Goal: Task Accomplishment & Management: Manage account settings

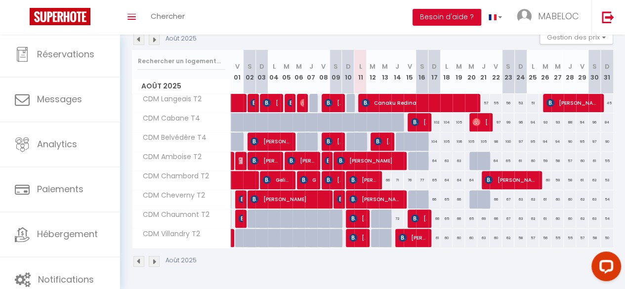
scroll to position [115, 0]
click at [319, 263] on div "Août 2025" at bounding box center [372, 262] width 481 height 29
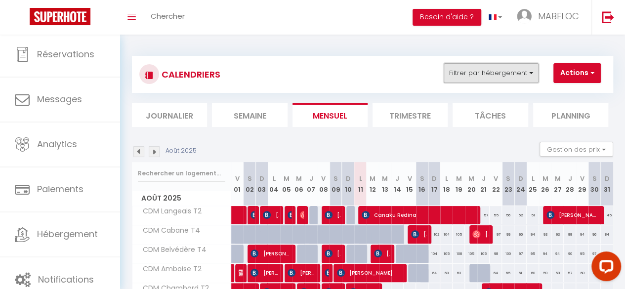
click at [525, 70] on button "Filtrer par hébergement" at bounding box center [490, 73] width 95 height 20
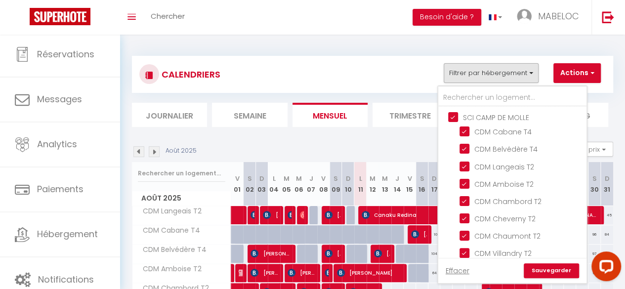
click at [458, 117] on input "SCI CAMP DE MOLLE" at bounding box center [522, 117] width 148 height 10
checkbox input "false"
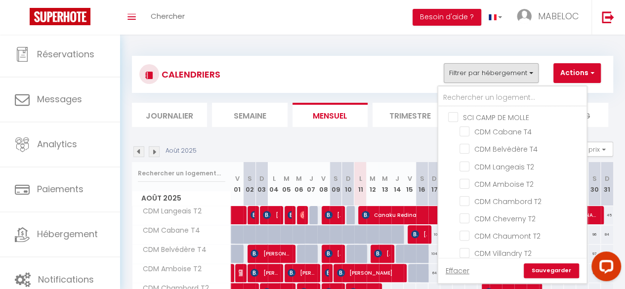
checkbox input "false"
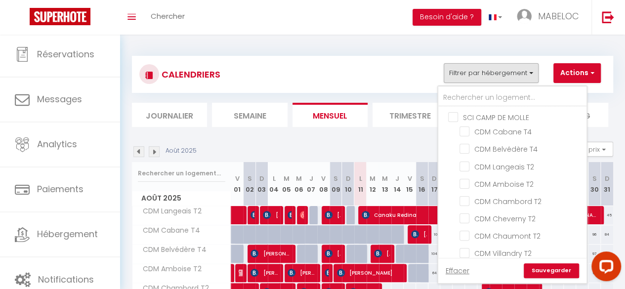
checkbox input "false"
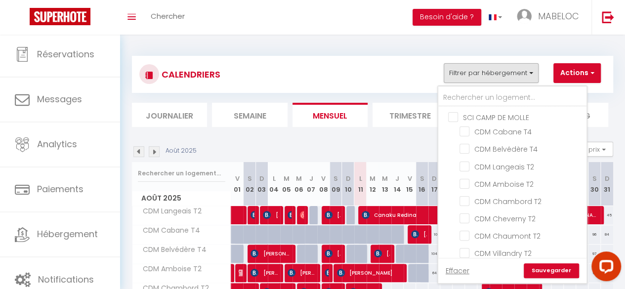
checkbox input "false"
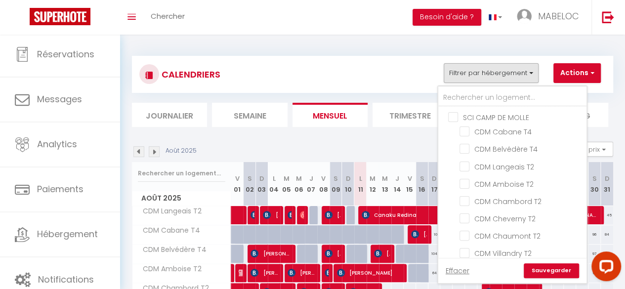
checkbox input "false"
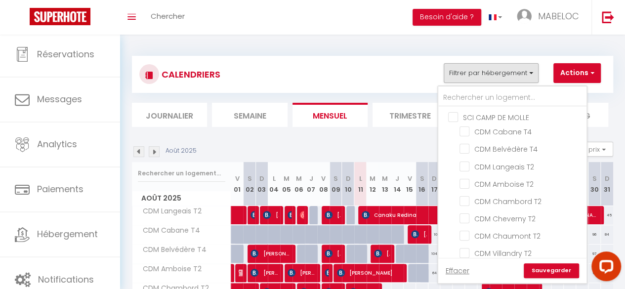
checkbox input "false"
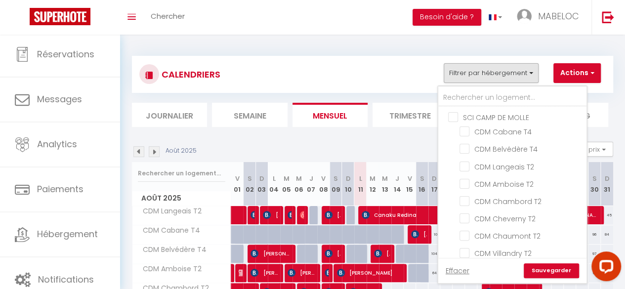
checkbox input "false"
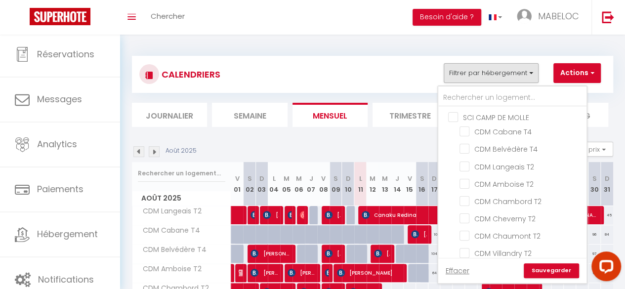
checkbox input "false"
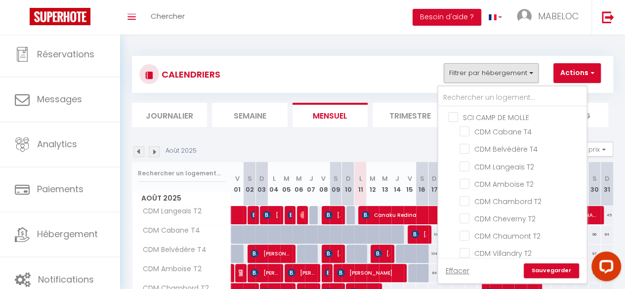
checkbox input "false"
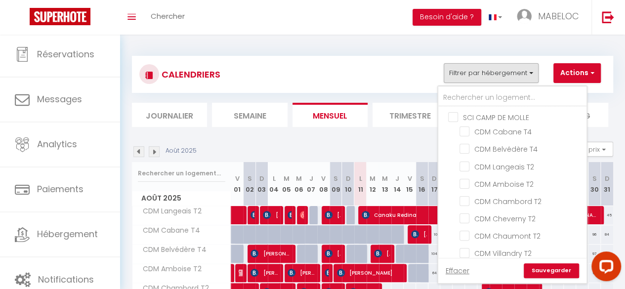
click at [548, 271] on link "Sauvegarder" at bounding box center [550, 270] width 55 height 15
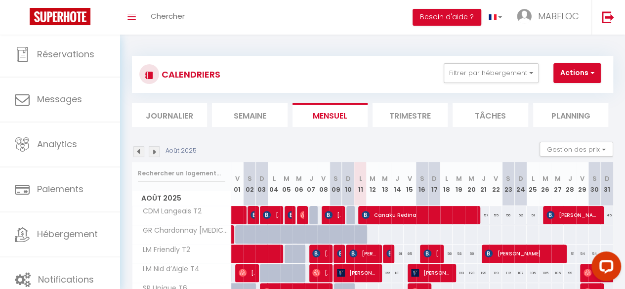
click at [305, 129] on div "CALENDRIERS Filtrer par hébergement SCI CAMP DE MOLLE CDM Cabane T4 CDM Belvédè…" at bounding box center [372, 248] width 481 height 405
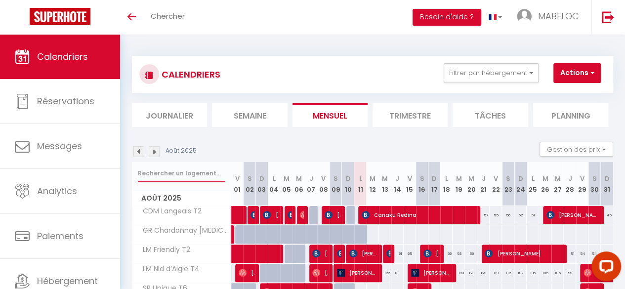
click at [175, 174] on input "text" at bounding box center [181, 173] width 87 height 18
type input "ar"
select select
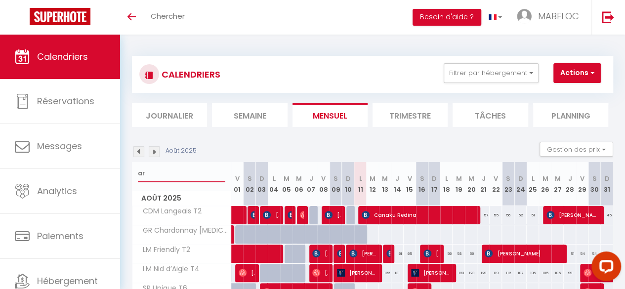
select select
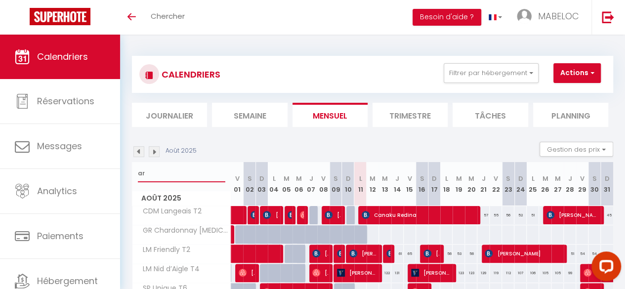
select select
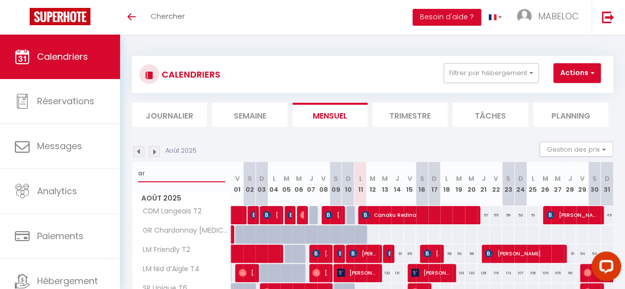
select select
type input "arb"
select select
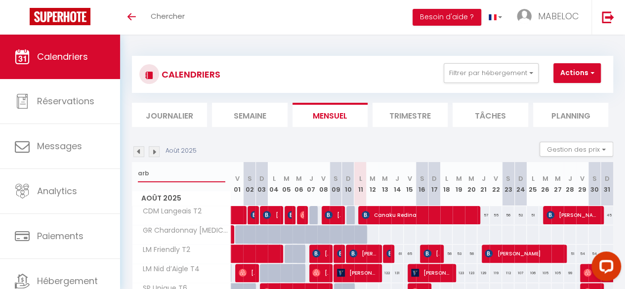
select select
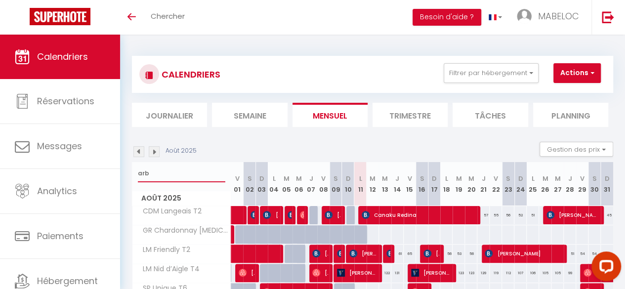
select select
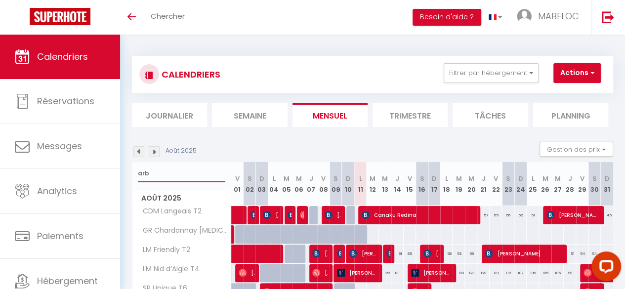
select select
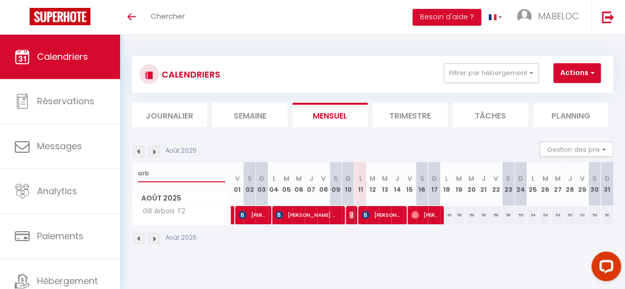
type input "arb"
click at [350, 215] on img at bounding box center [353, 215] width 8 height 8
select select "OK"
select select "KO"
select select "0"
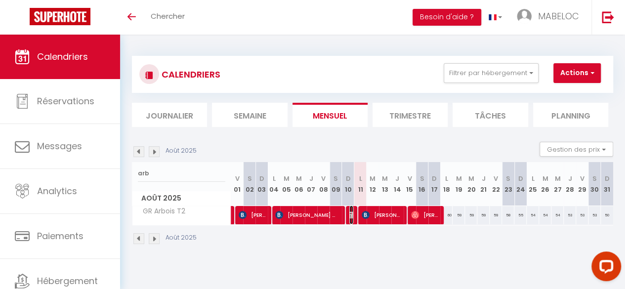
select select "0"
select select "1"
select select
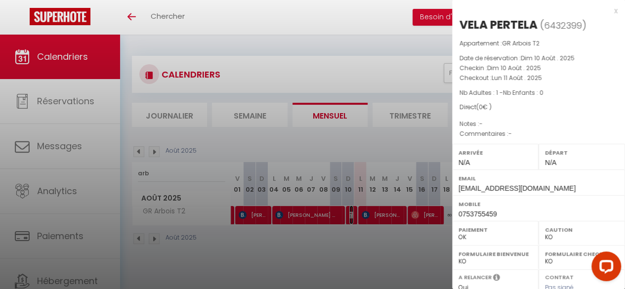
select select "19860"
drag, startPoint x: 536, startPoint y: 26, endPoint x: 461, endPoint y: 18, distance: 75.4
click at [461, 18] on div "VELA PERTELA" at bounding box center [498, 25] width 78 height 16
copy div "VELA PERTELA"
drag, startPoint x: 504, startPoint y: 212, endPoint x: 453, endPoint y: 211, distance: 50.4
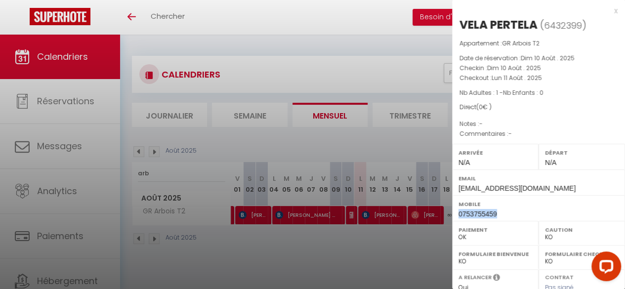
click at [453, 211] on div "Mobile 0753755459" at bounding box center [538, 208] width 173 height 26
copy span "0753755459"
click at [344, 62] on div at bounding box center [312, 144] width 625 height 289
